Goal: Task Accomplishment & Management: Use online tool/utility

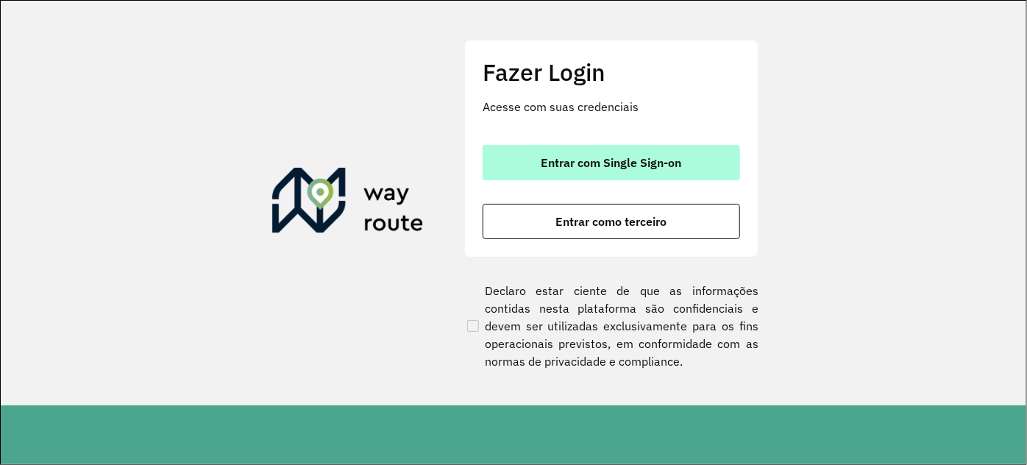
click at [555, 167] on span "Entrar com Single Sign-on" at bounding box center [612, 163] width 141 height 12
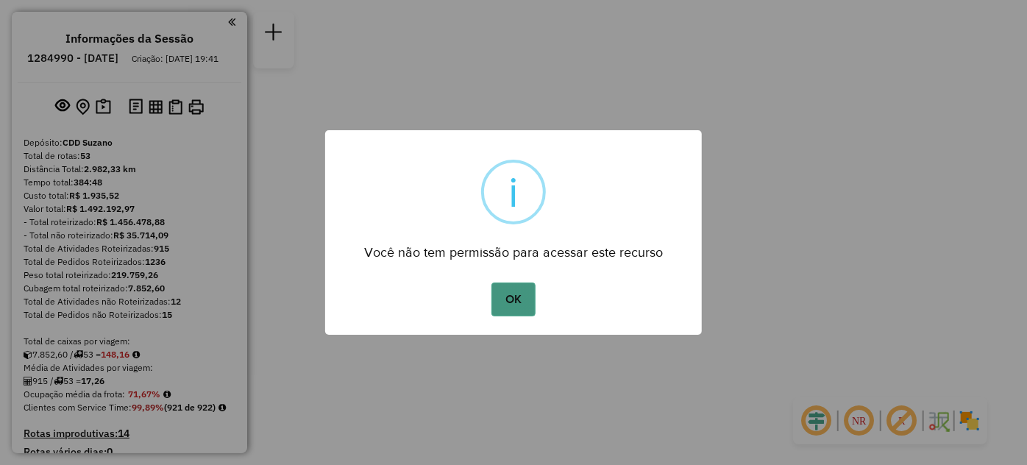
click at [506, 291] on button "OK" at bounding box center [513, 300] width 43 height 34
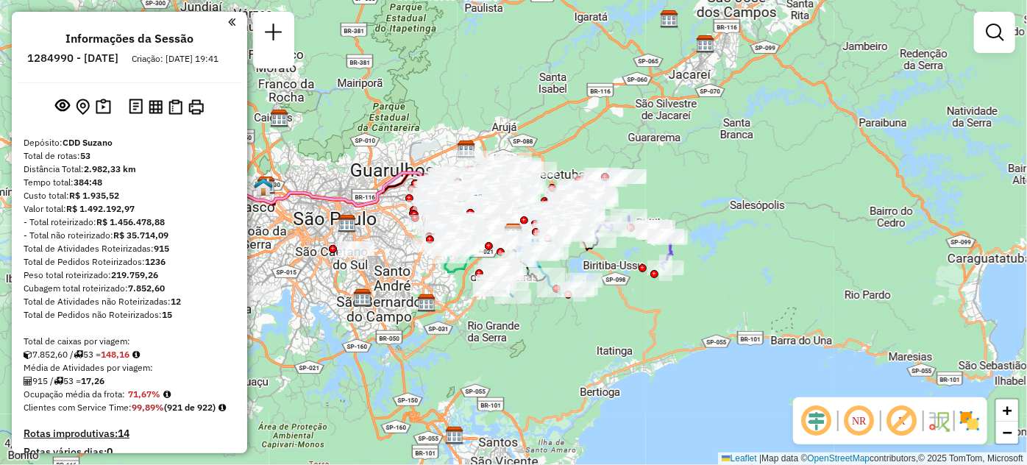
scroll to position [4427, 0]
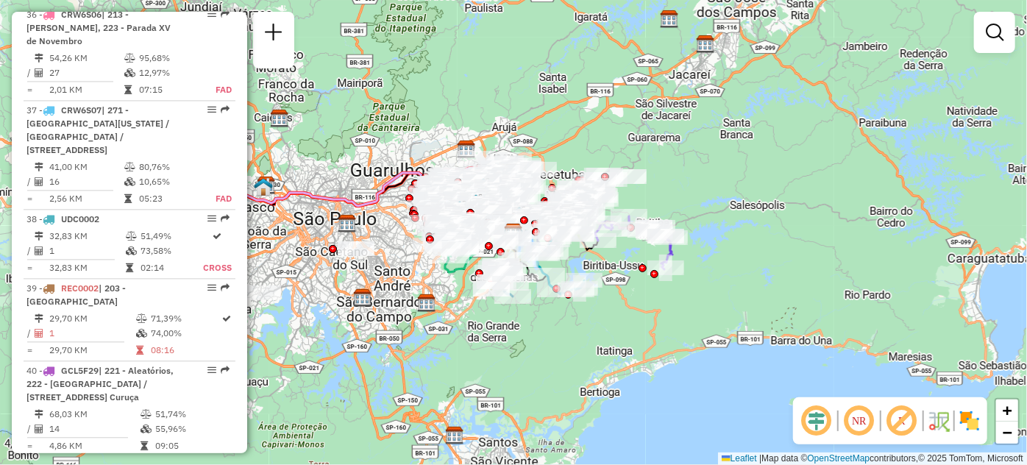
click at [202, 461] on div at bounding box center [207, 465] width 44 height 9
select select "**********"
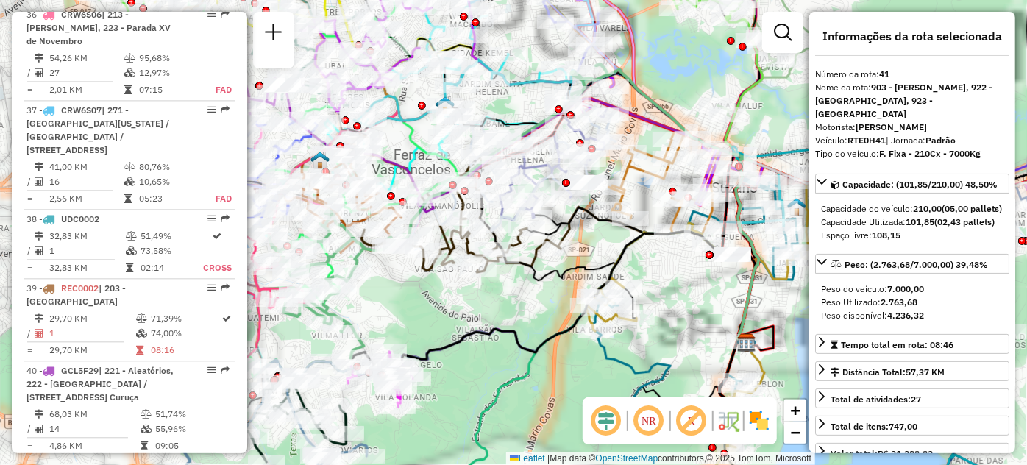
click at [208, 461] on em at bounding box center [212, 465] width 9 height 9
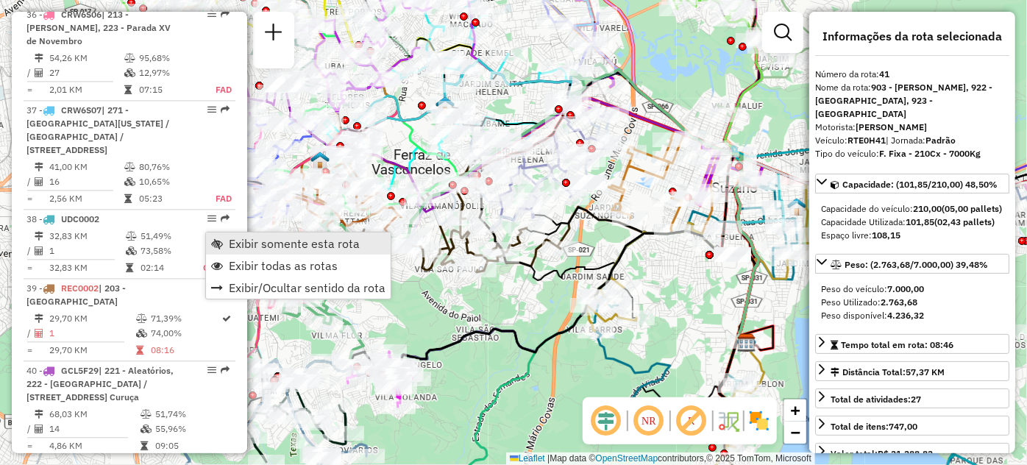
click at [213, 241] on span "Exibir somente esta rota" at bounding box center [217, 244] width 12 height 12
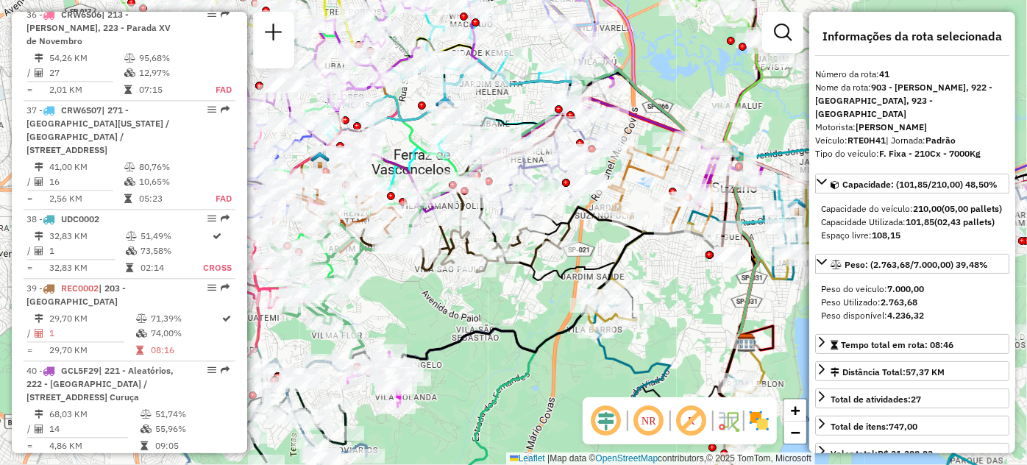
click at [213, 241] on span "Exibir somente esta rota" at bounding box center [217, 244] width 12 height 12
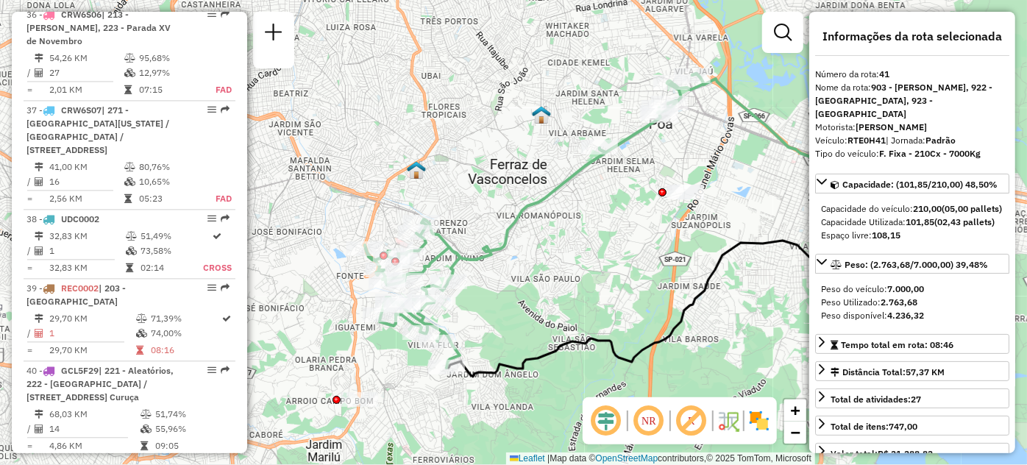
drag, startPoint x: 475, startPoint y: 238, endPoint x: 584, endPoint y: 199, distance: 116.1
click at [567, 244] on div "Janela de atendimento Grade de atendimento Capacidade Transportadoras Veículos …" at bounding box center [513, 232] width 1027 height 465
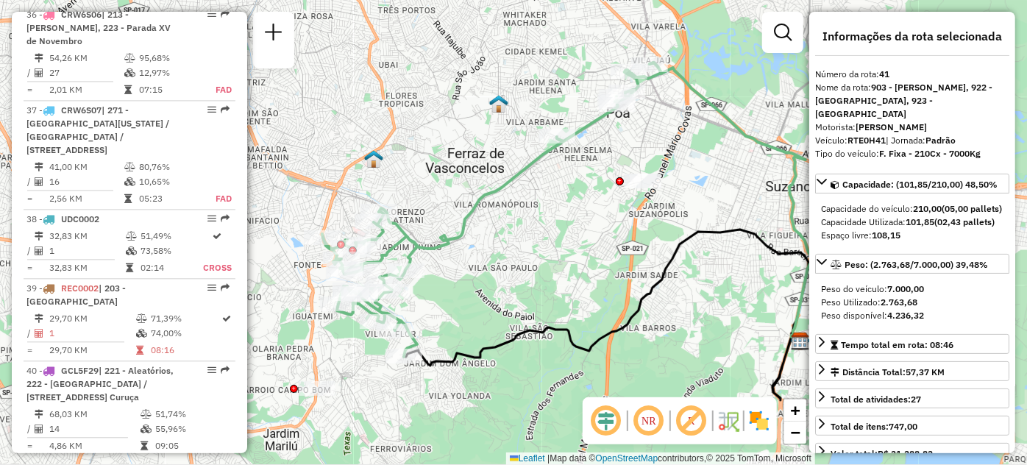
drag, startPoint x: 584, startPoint y: 199, endPoint x: 512, endPoint y: 240, distance: 82.7
click at [512, 240] on div "Janela de atendimento Grade de atendimento Capacidade Transportadoras Veículos …" at bounding box center [513, 232] width 1027 height 465
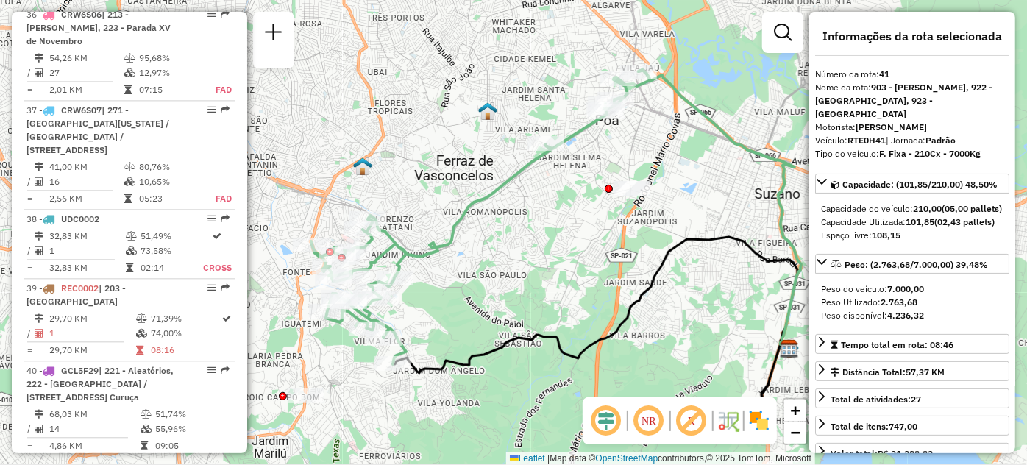
click at [512, 240] on div "Janela de atendimento Grade de atendimento Capacidade Transportadoras Veículos …" at bounding box center [513, 232] width 1027 height 465
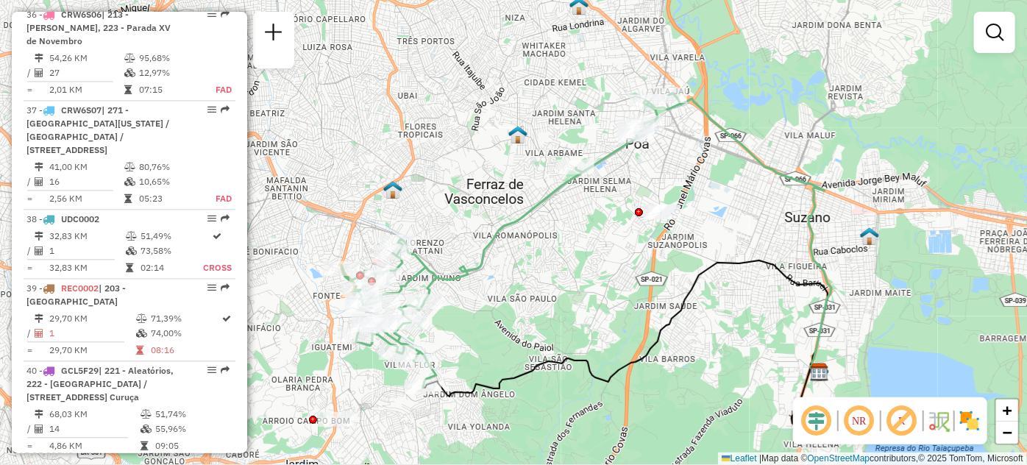
drag, startPoint x: 583, startPoint y: 180, endPoint x: 581, endPoint y: 253, distance: 73.6
click at [581, 253] on div "Janela de atendimento Grade de atendimento Capacidade Transportadoras Veículos …" at bounding box center [513, 232] width 1027 height 465
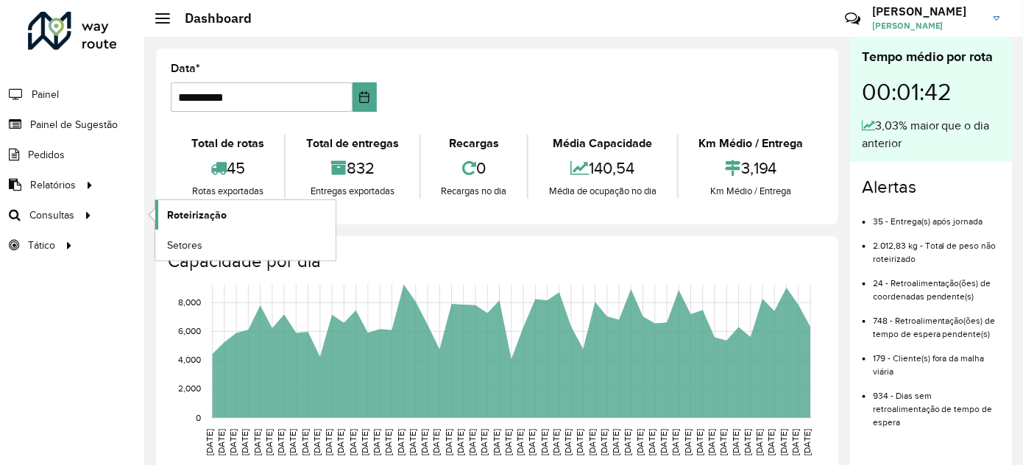
click at [178, 223] on link "Roteirização" at bounding box center [245, 214] width 180 height 29
click at [192, 215] on span "Roteirização" at bounding box center [197, 215] width 60 height 15
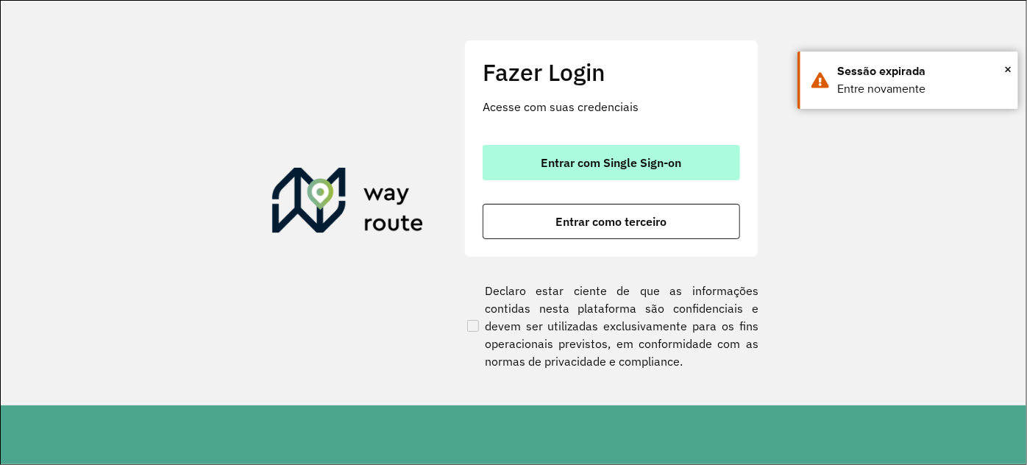
click at [631, 167] on span "Entrar com Single Sign-on" at bounding box center [612, 163] width 141 height 12
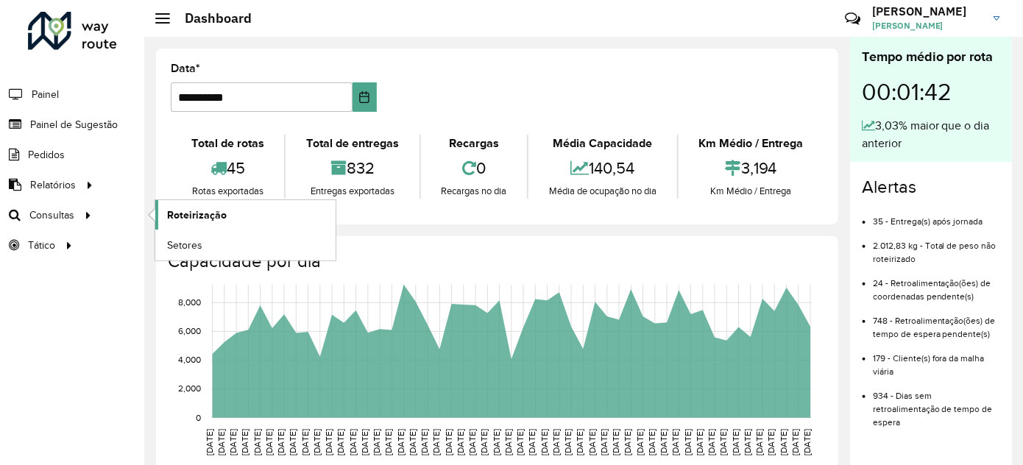
click at [178, 208] on span "Roteirização" at bounding box center [197, 215] width 60 height 15
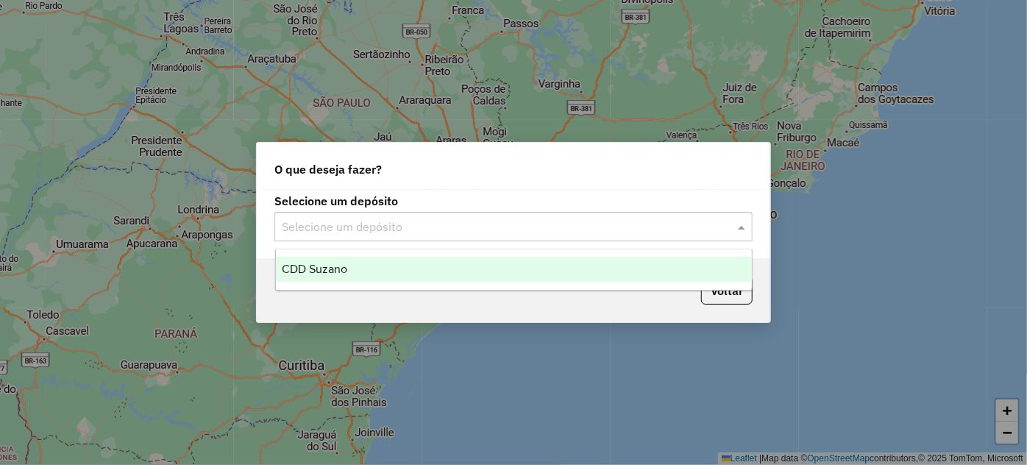
click at [377, 236] on div "Selecione um depósito" at bounding box center [513, 226] width 478 height 29
click at [359, 268] on div "CDD Suzano" at bounding box center [514, 269] width 476 height 25
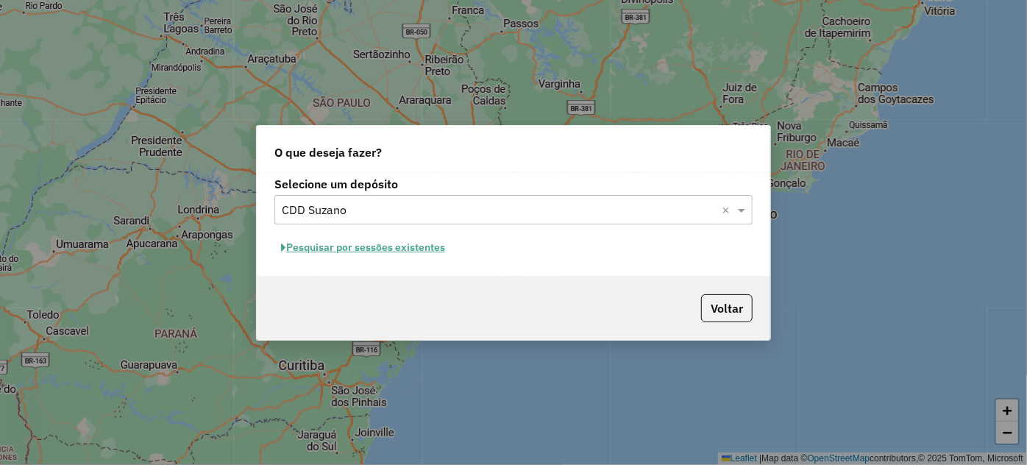
click at [373, 245] on button "Pesquisar por sessões existentes" at bounding box center [362, 247] width 177 height 23
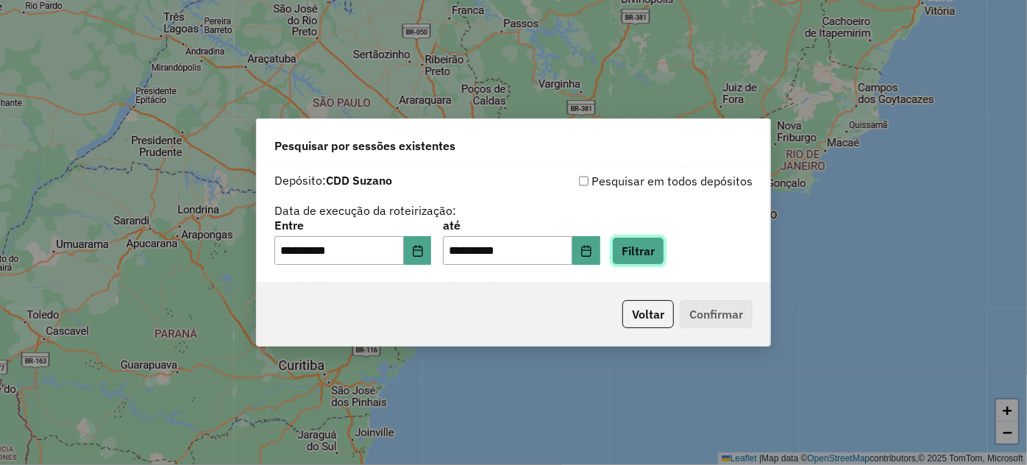
click at [664, 258] on button "Filtrar" at bounding box center [638, 251] width 52 height 28
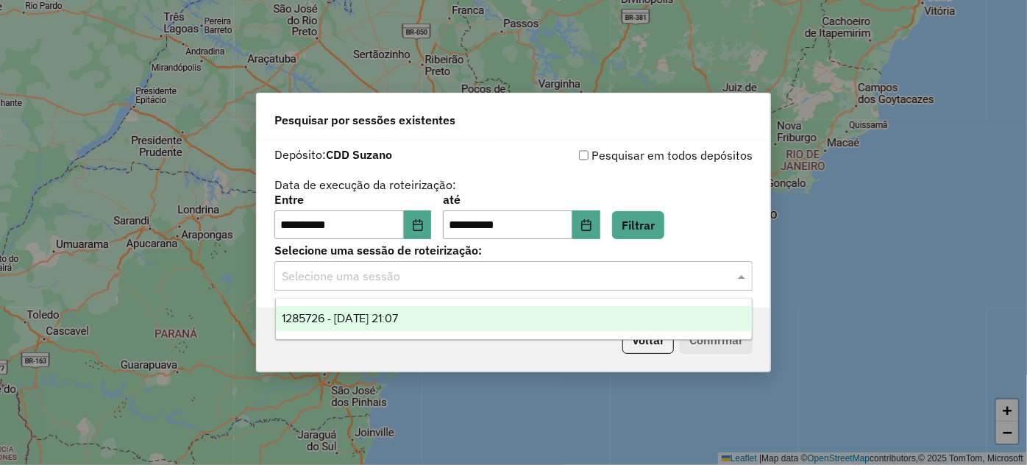
click at [606, 285] on div "Selecione uma sessão" at bounding box center [513, 275] width 478 height 29
